Goal: Task Accomplishment & Management: Use online tool/utility

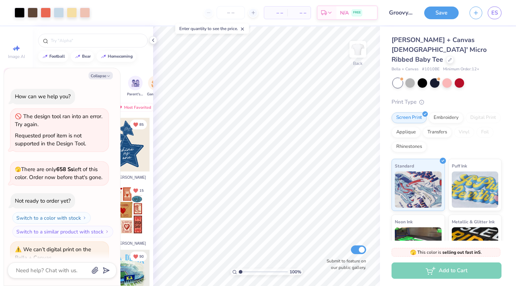
scroll to position [1706, 0]
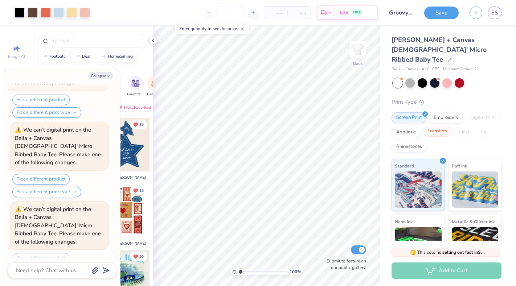
click at [440, 126] on div "Transfers" at bounding box center [437, 131] width 29 height 11
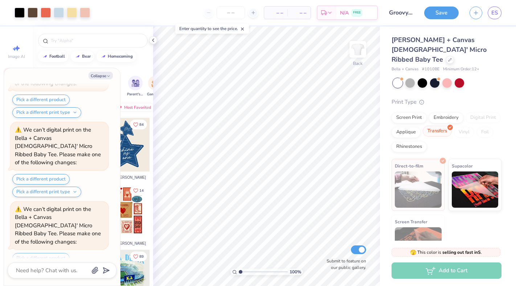
scroll to position [1917, 0]
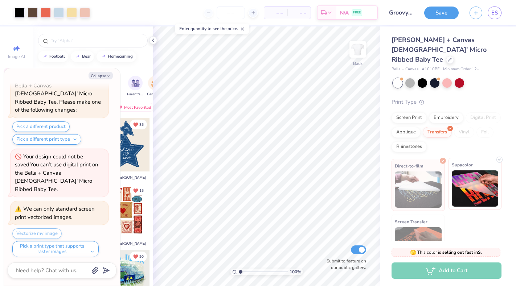
click at [485, 182] on img at bounding box center [475, 189] width 47 height 36
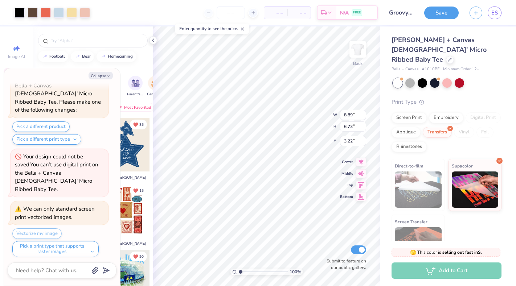
scroll to position [0, 0]
click at [418, 111] on div "Screen Print" at bounding box center [409, 116] width 35 height 11
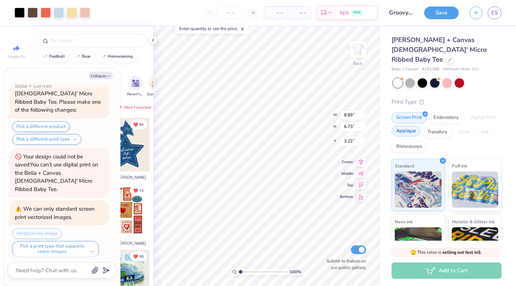
click at [409, 126] on div "Applique" at bounding box center [406, 131] width 29 height 11
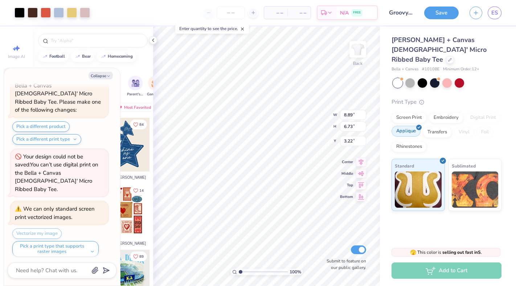
scroll to position [1961, 0]
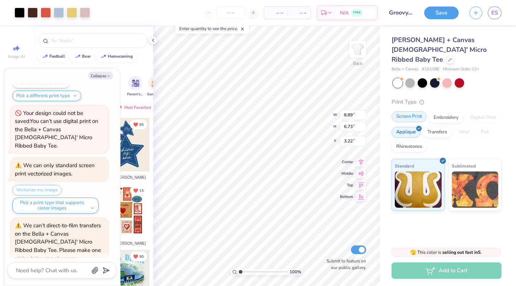
click at [409, 111] on div "Screen Print" at bounding box center [409, 116] width 35 height 11
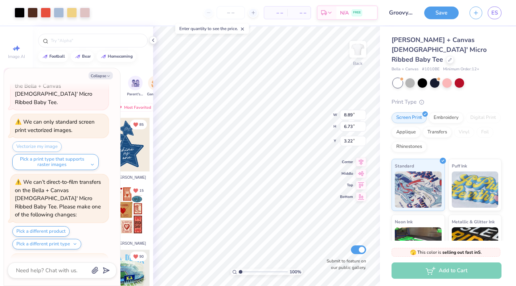
scroll to position [0, 0]
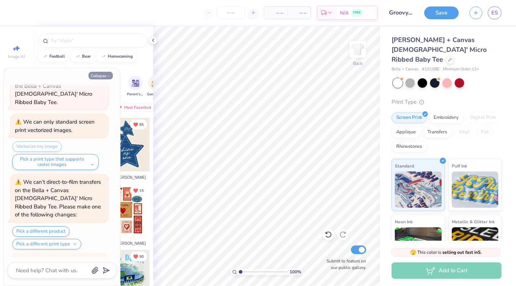
click at [96, 78] on button "Collapse" at bounding box center [101, 76] width 24 height 8
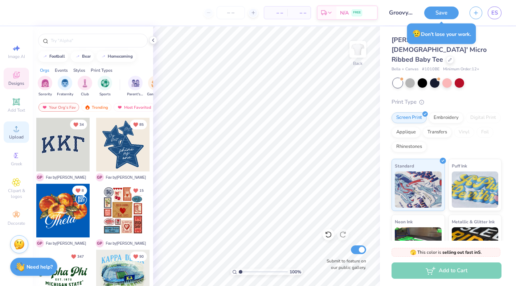
click at [17, 135] on span "Upload" at bounding box center [16, 137] width 15 height 6
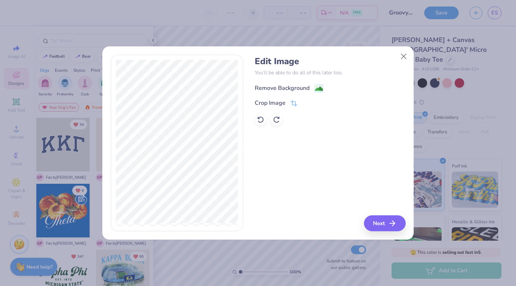
click at [311, 88] on div "Remove Background" at bounding box center [289, 88] width 69 height 9
click at [392, 222] on icon "button" at bounding box center [394, 223] width 9 height 9
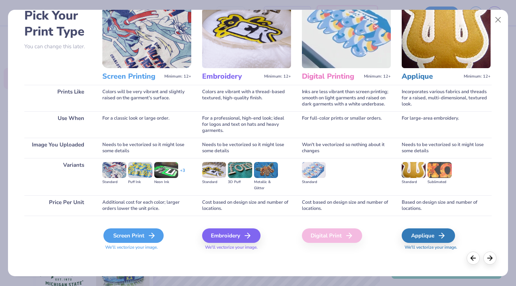
scroll to position [39, 0]
click at [117, 238] on div "Screen Print" at bounding box center [133, 236] width 60 height 15
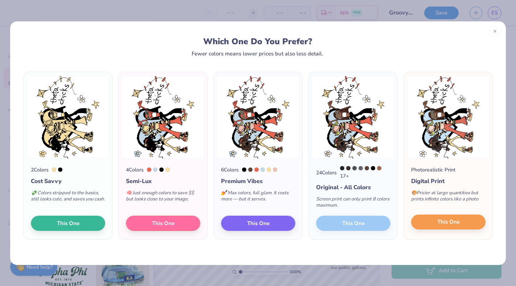
click at [444, 223] on span "This One" at bounding box center [448, 222] width 23 height 8
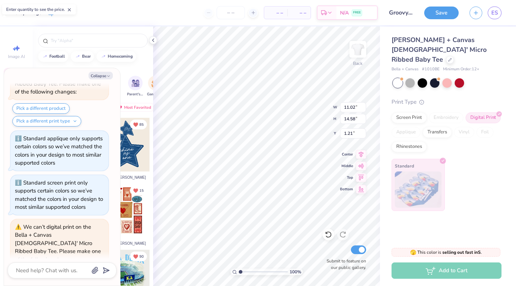
scroll to position [2286, 0]
click at [448, 57] on icon at bounding box center [450, 59] width 4 height 4
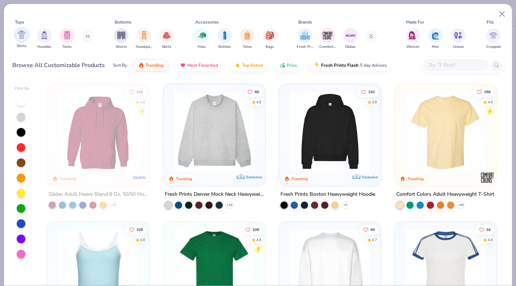
click at [23, 37] on img "filter for Shirts" at bounding box center [21, 34] width 8 height 8
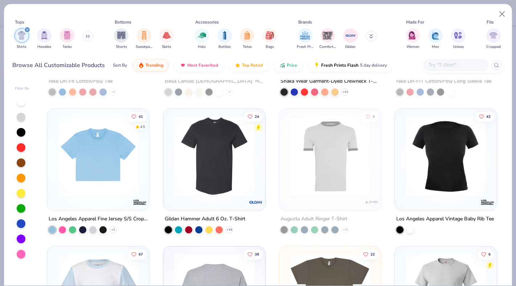
scroll to position [904, 0]
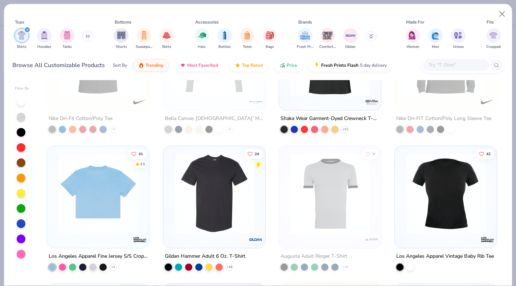
click at [107, 182] on img at bounding box center [97, 194] width 87 height 80
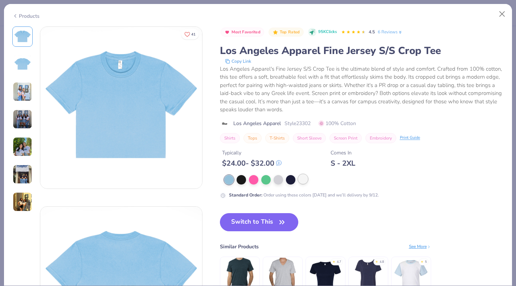
click at [301, 179] on div at bounding box center [302, 179] width 9 height 9
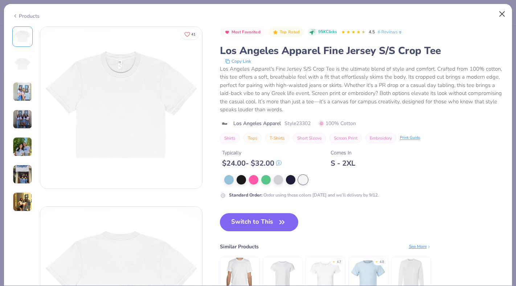
click at [502, 16] on button "Close" at bounding box center [502, 14] width 14 height 14
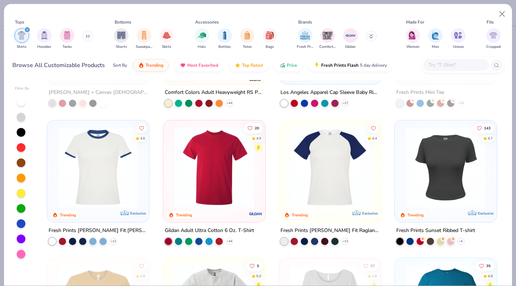
scroll to position [223, 0]
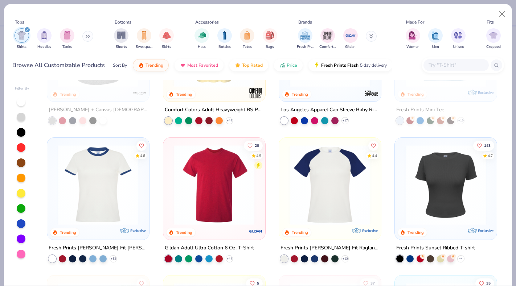
click at [424, 175] on img at bounding box center [445, 185] width 87 height 80
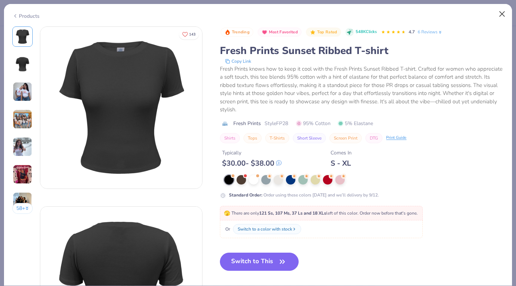
click at [498, 13] on button "Close" at bounding box center [502, 14] width 14 height 14
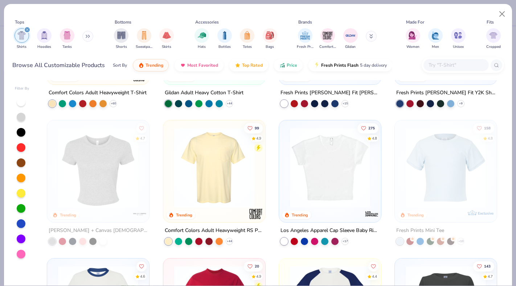
scroll to position [87, 0]
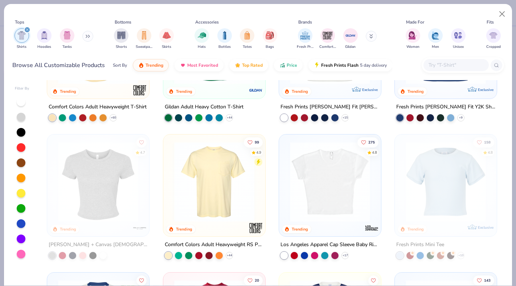
click at [321, 177] on img at bounding box center [329, 182] width 87 height 80
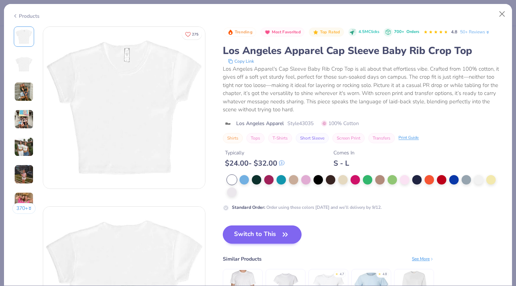
click at [244, 238] on button "Switch to This" at bounding box center [262, 235] width 79 height 18
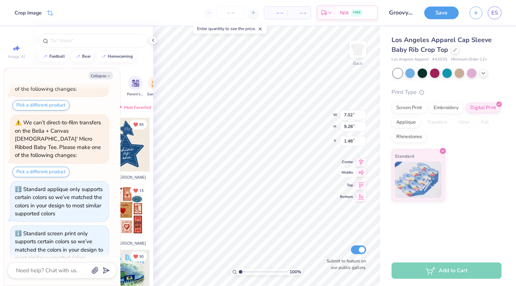
click at [344, 176] on div "100 % Back W 7.02 7.02 " H 9.28 9.28 " Y 1.48 1.48 " Center Middle Top Bottom S…" at bounding box center [266, 156] width 227 height 260
type textarea "x"
type input "4.43"
type input "5.87"
type input "4.90"
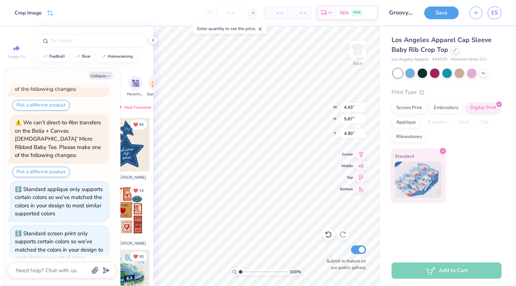
type textarea "x"
type input "3.24"
type textarea "x"
type input "5.86"
type input "4.44"
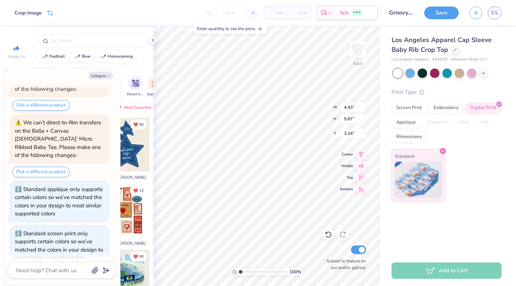
type input "3.95"
type textarea "x"
type input "4.53"
type textarea "x"
type input "3.18"
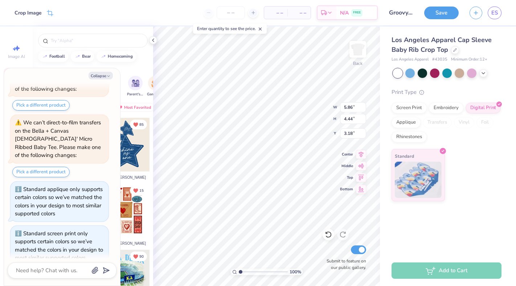
type textarea "x"
type input "6.54"
type input "4.95"
type textarea "x"
type input "2.32"
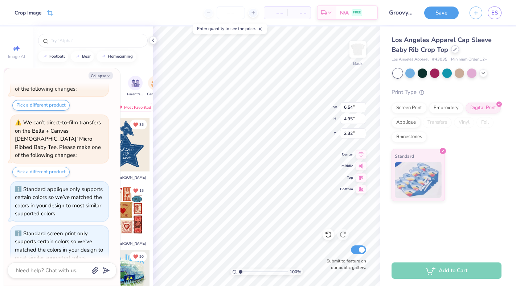
click at [455, 52] on div at bounding box center [455, 49] width 8 height 8
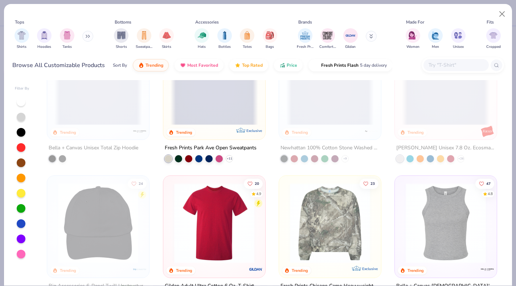
scroll to position [1302, 0]
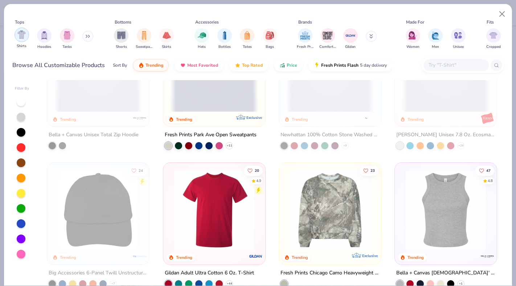
click at [21, 33] on img "filter for Shirts" at bounding box center [21, 34] width 8 height 8
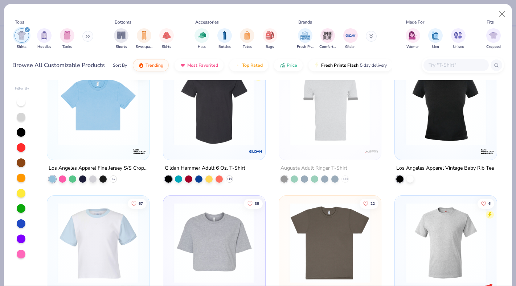
scroll to position [1019, 0]
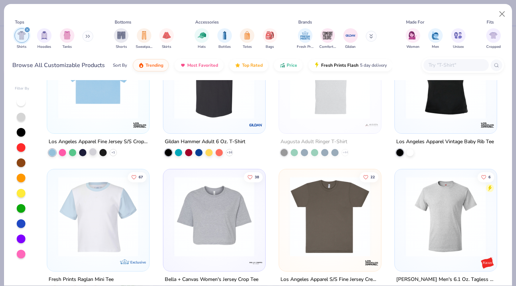
click at [93, 152] on div at bounding box center [92, 151] width 7 height 7
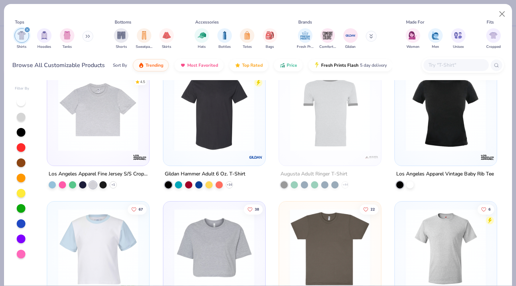
click at [93, 152] on div at bounding box center [98, 113] width 95 height 91
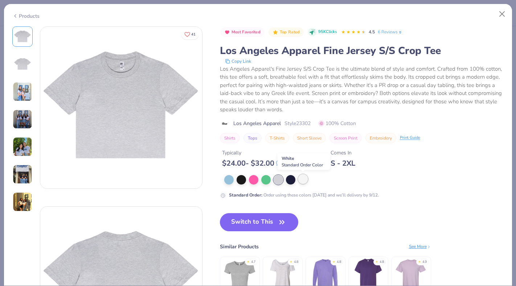
click at [307, 180] on div at bounding box center [302, 179] width 9 height 9
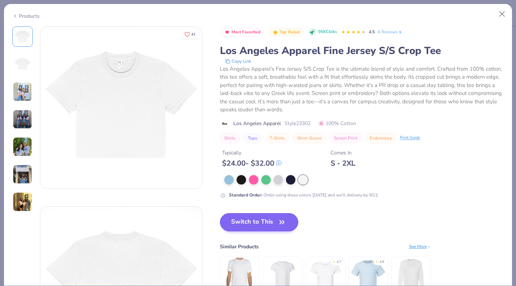
click at [269, 222] on button "Switch to This" at bounding box center [259, 222] width 79 height 18
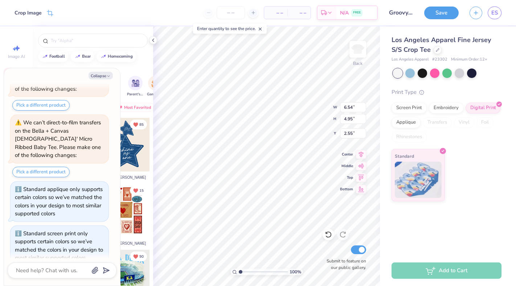
type textarea "x"
type input "1.57"
type textarea "x"
type input "10.52"
type input "7.97"
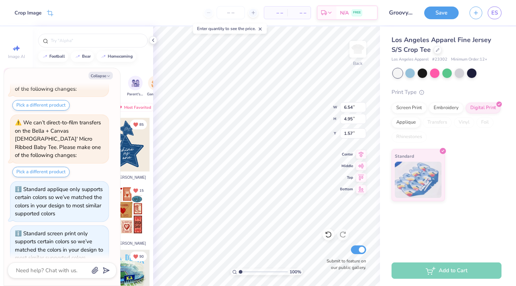
type input "1.56"
type textarea "x"
type input "1.21"
click at [397, 106] on div "Screen Print" at bounding box center [409, 107] width 35 height 11
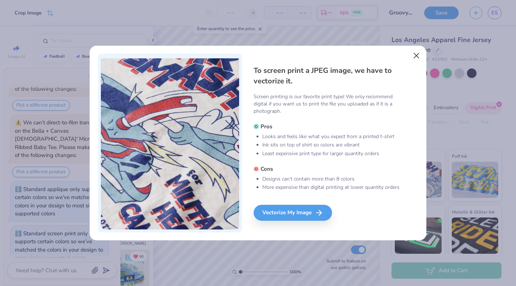
click at [415, 55] on button "Close" at bounding box center [417, 56] width 14 height 14
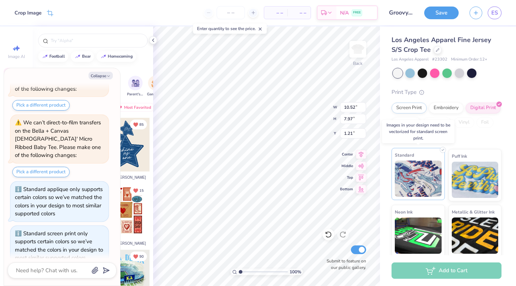
click at [429, 164] on img at bounding box center [418, 179] width 47 height 36
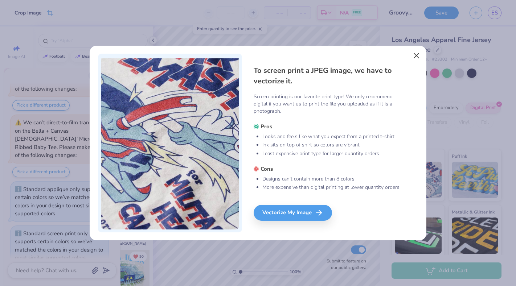
click at [419, 52] on button "Close" at bounding box center [417, 56] width 14 height 14
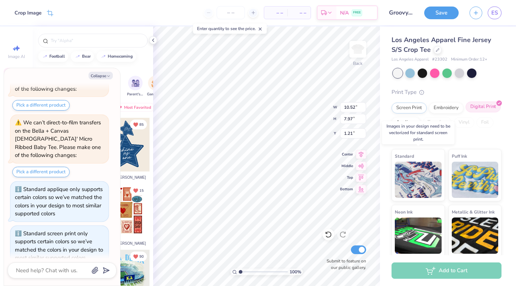
click at [475, 110] on div "Digital Print" at bounding box center [483, 107] width 35 height 11
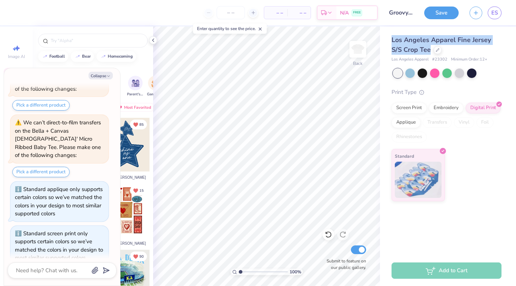
drag, startPoint x: 393, startPoint y: 40, endPoint x: 430, endPoint y: 51, distance: 38.6
click at [430, 51] on span "Los Angeles Apparel Fine Jersey S/S Crop Tee" at bounding box center [441, 45] width 99 height 19
copy span "Los Angeles Apparel Fine Jersey S/S Crop Tee"
click at [439, 16] on button "Save" at bounding box center [441, 11] width 34 height 13
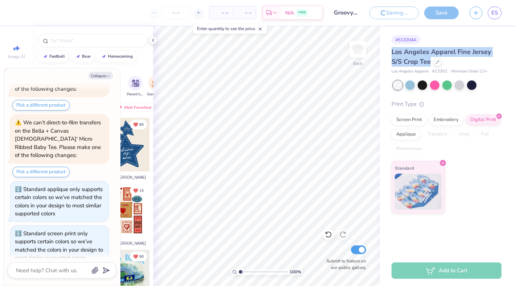
type textarea "x"
